Goal: Information Seeking & Learning: Find specific fact

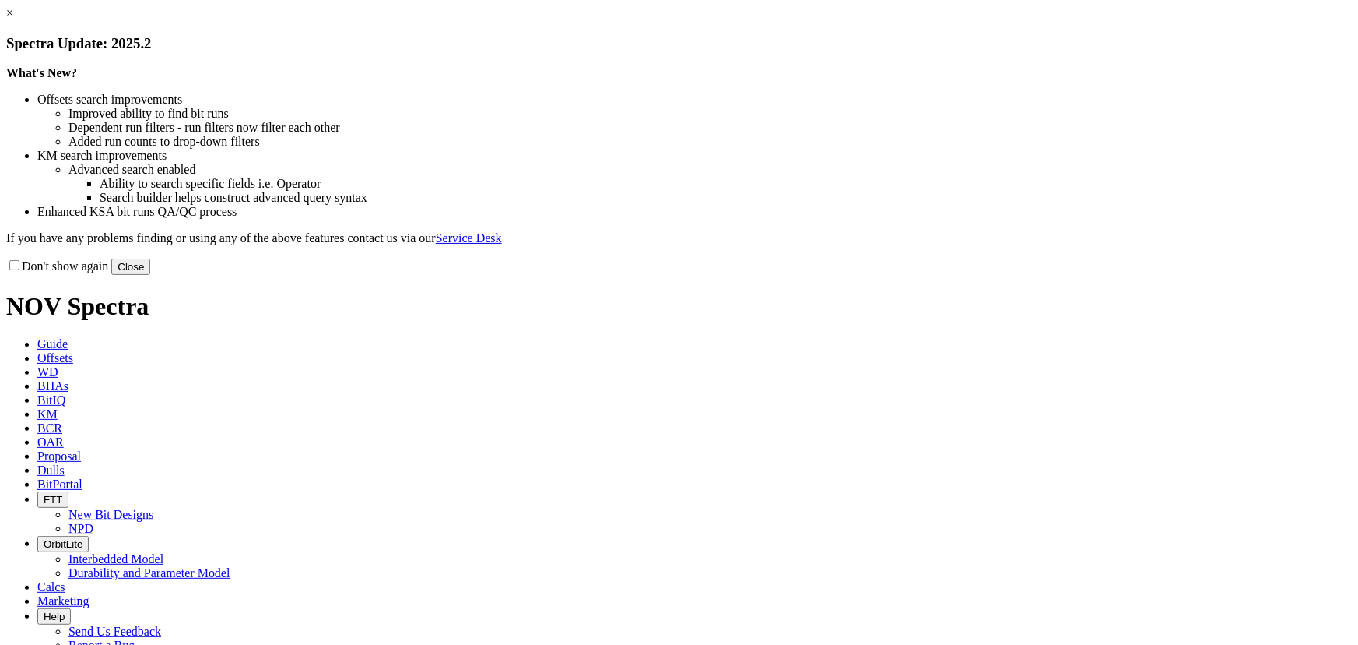
click at [13, 19] on link "×" at bounding box center [9, 12] width 7 height 13
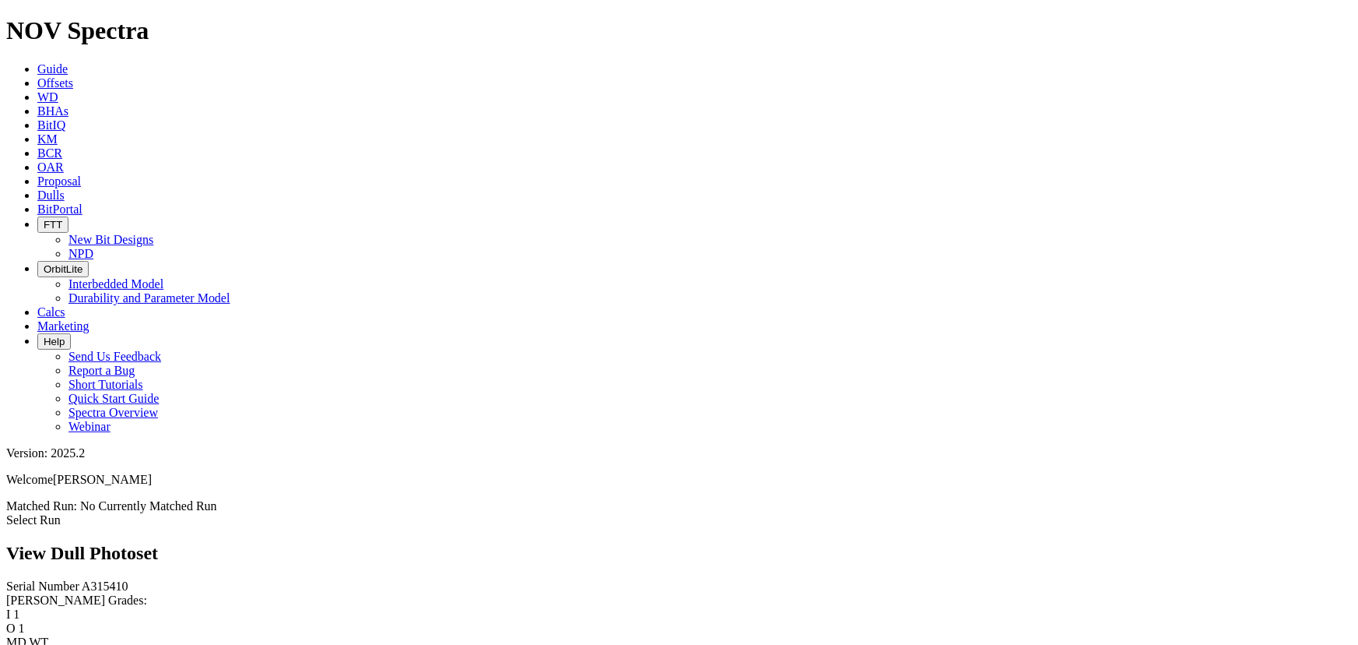
scroll to position [980, 0]
click at [73, 76] on link "Offsets" at bounding box center [55, 82] width 36 height 13
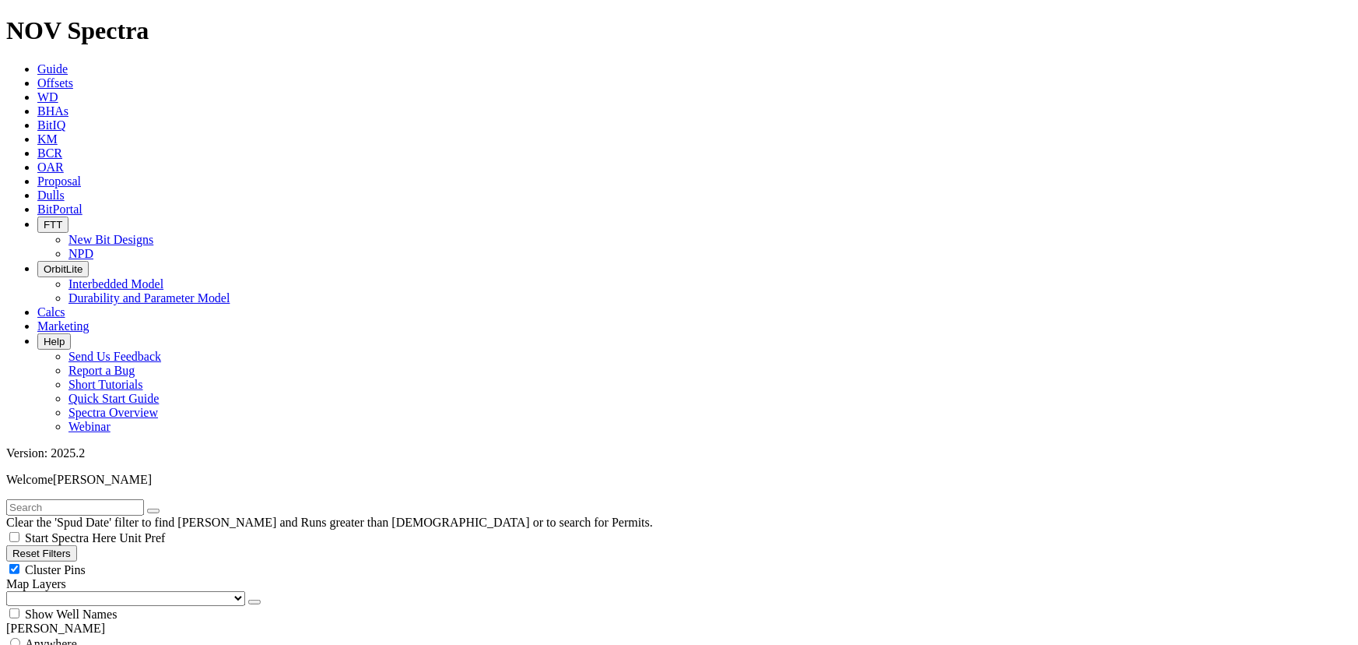
click at [141, 499] on input "text" at bounding box center [75, 507] width 138 height 16
type input "[PERSON_NAME]"
click at [20, 638] on input "radio" at bounding box center [15, 643] width 10 height 10
radio input "true"
radio input "false"
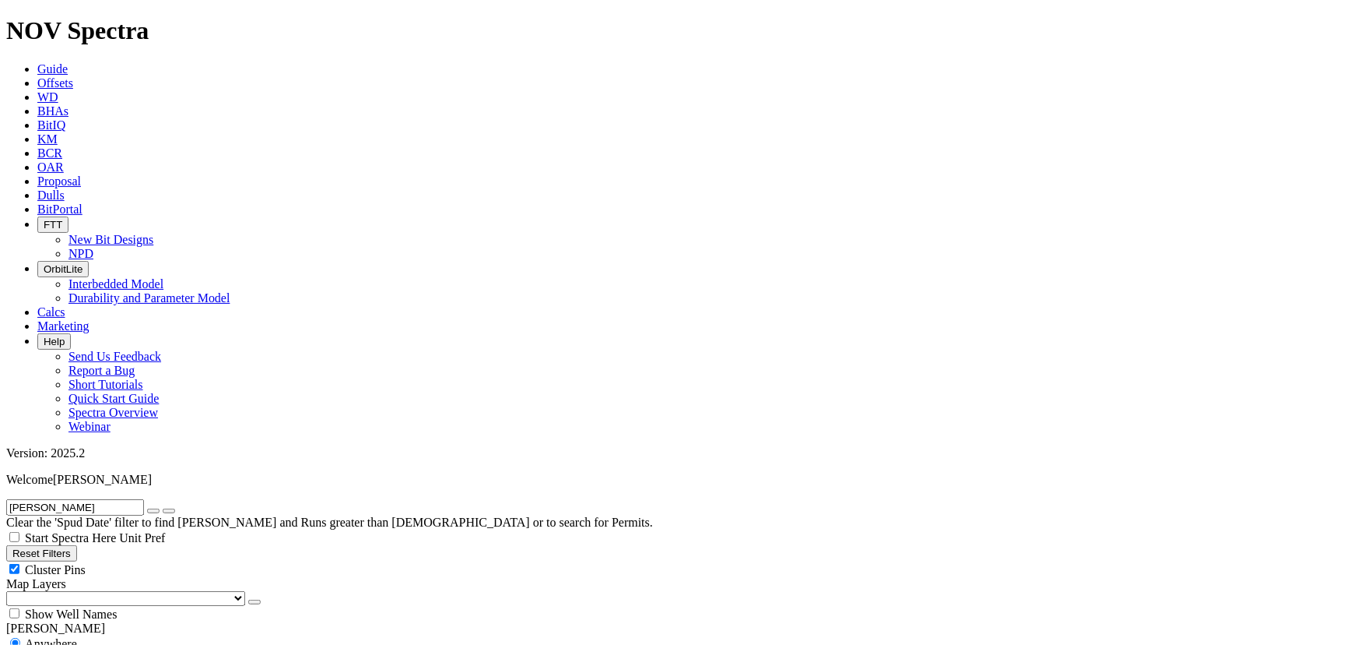
radio input "false"
radio input "true"
click at [20, 638] on input "radio" at bounding box center [15, 643] width 10 height 10
radio input "true"
radio input "false"
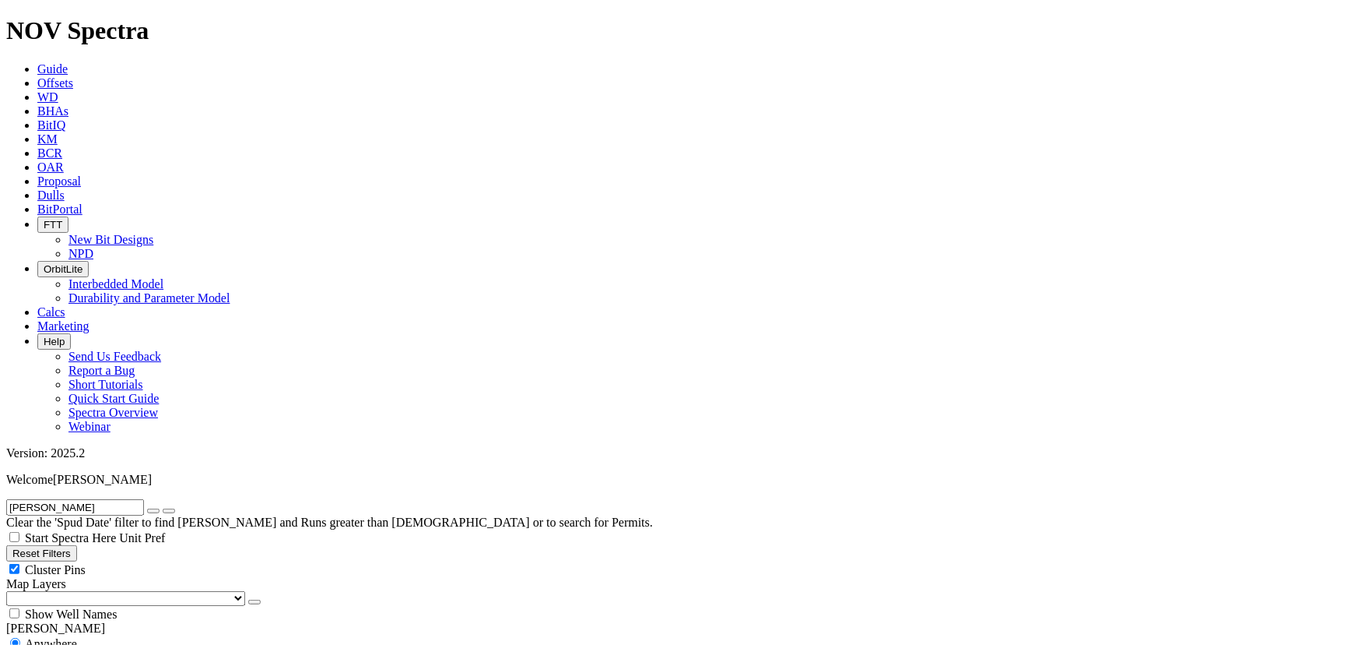
radio input "false"
radio input "true"
drag, startPoint x: 1092, startPoint y: 248, endPoint x: 1183, endPoint y: 249, distance: 91.1
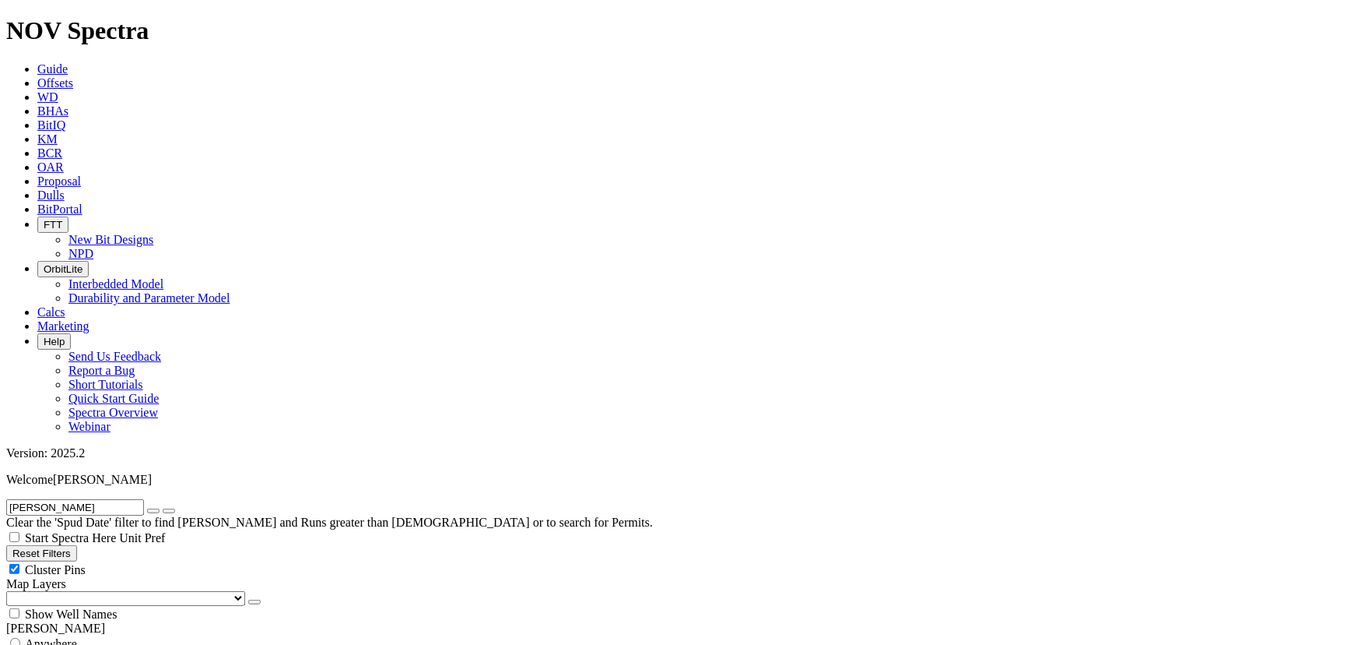
copy span "[PERSON_NAME] 13-25F XW 1H"
